Goal: Task Accomplishment & Management: Manage account settings

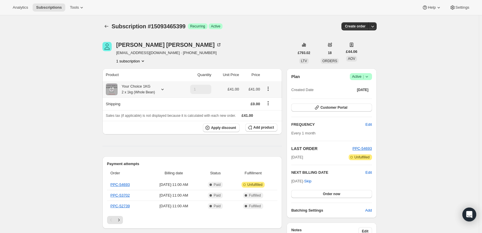
click at [165, 89] on icon at bounding box center [163, 89] width 6 height 6
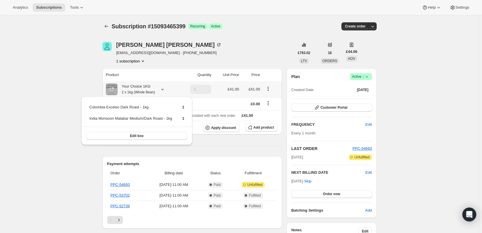
click at [165, 89] on icon at bounding box center [163, 89] width 6 height 6
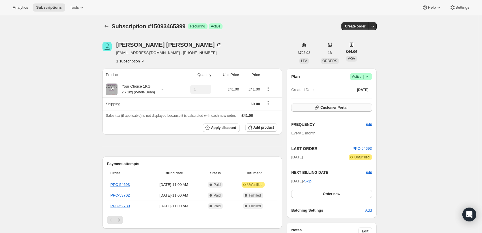
click at [344, 111] on button "Customer Portal" at bounding box center [331, 107] width 81 height 8
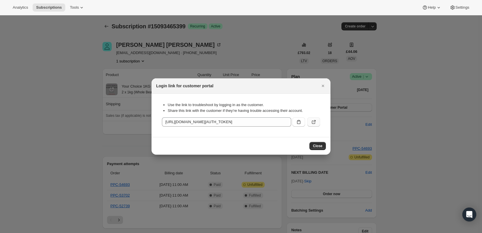
click at [310, 123] on button ":r2c:" at bounding box center [313, 121] width 13 height 9
click at [316, 85] on div "Login link for customer portal" at bounding box center [241, 86] width 170 height 6
click at [319, 85] on div "Login link for customer portal" at bounding box center [241, 86] width 170 height 6
click at [321, 86] on icon "Close" at bounding box center [323, 86] width 6 height 6
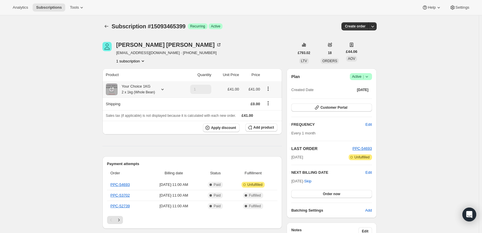
click at [164, 89] on icon at bounding box center [163, 89] width 6 height 6
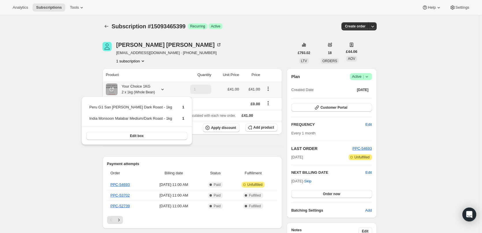
click at [164, 89] on icon at bounding box center [163, 89] width 6 height 6
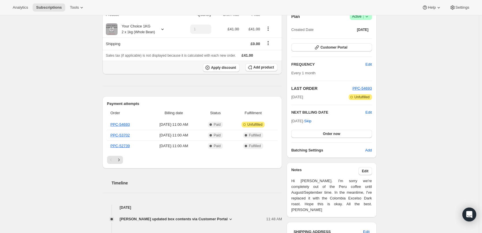
scroll to position [115, 0]
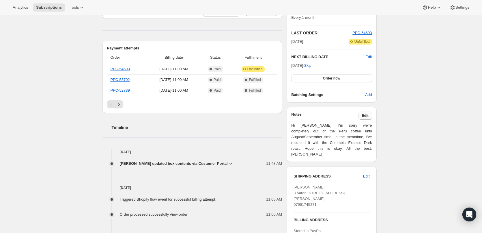
click at [369, 116] on span "Edit" at bounding box center [365, 115] width 7 height 5
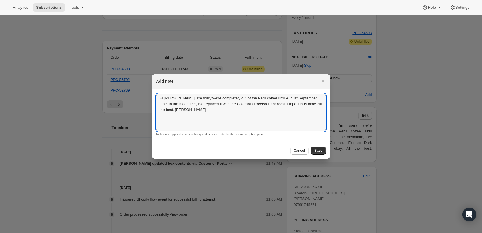
drag, startPoint x: 260, startPoint y: 118, endPoint x: 141, endPoint y: 86, distance: 123.1
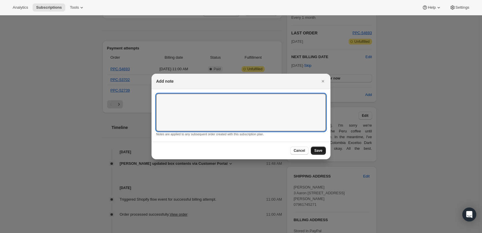
click at [318, 151] on span "Save" at bounding box center [318, 150] width 8 height 5
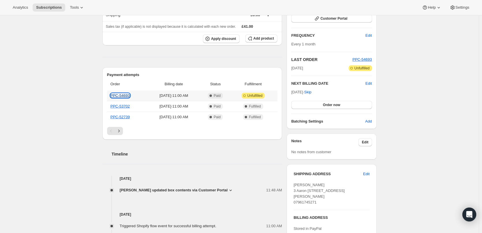
click at [123, 96] on link "PPC-54693" at bounding box center [120, 95] width 19 height 4
